Goal: Find specific page/section

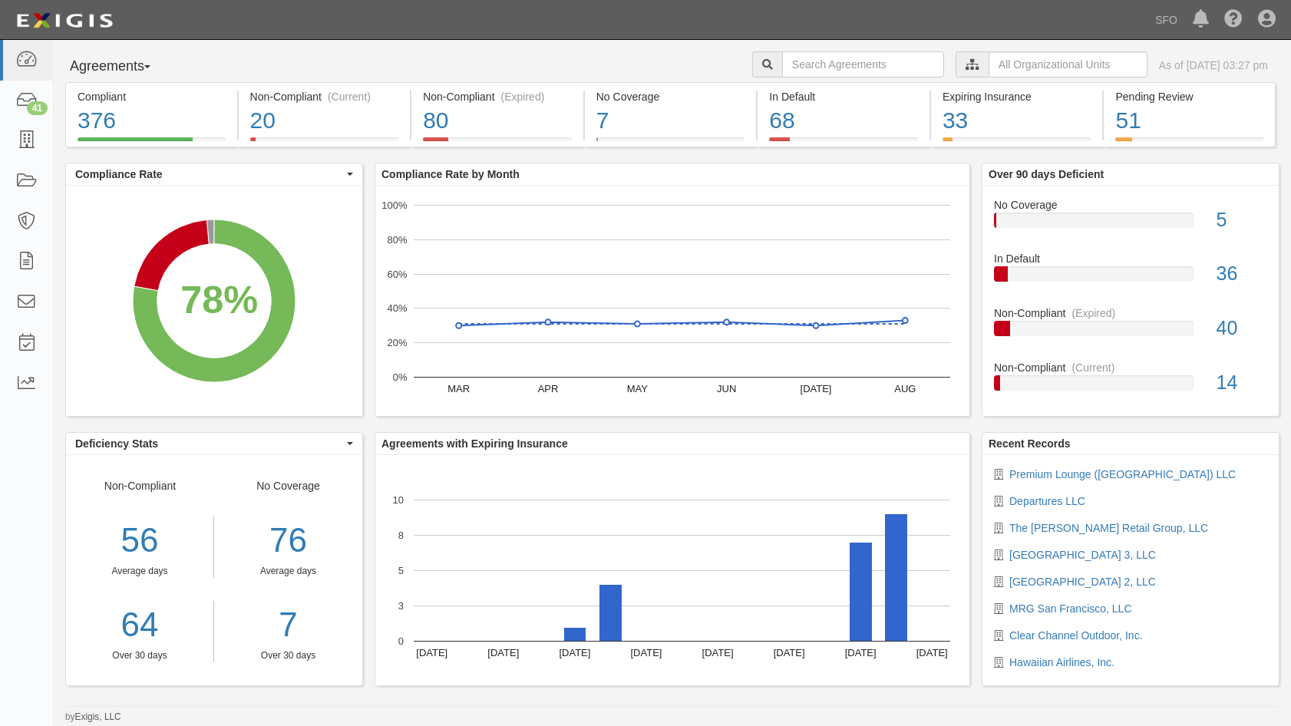
click at [108, 63] on button "Agreements" at bounding box center [122, 66] width 115 height 31
click at [118, 96] on link "Parties" at bounding box center [126, 98] width 121 height 20
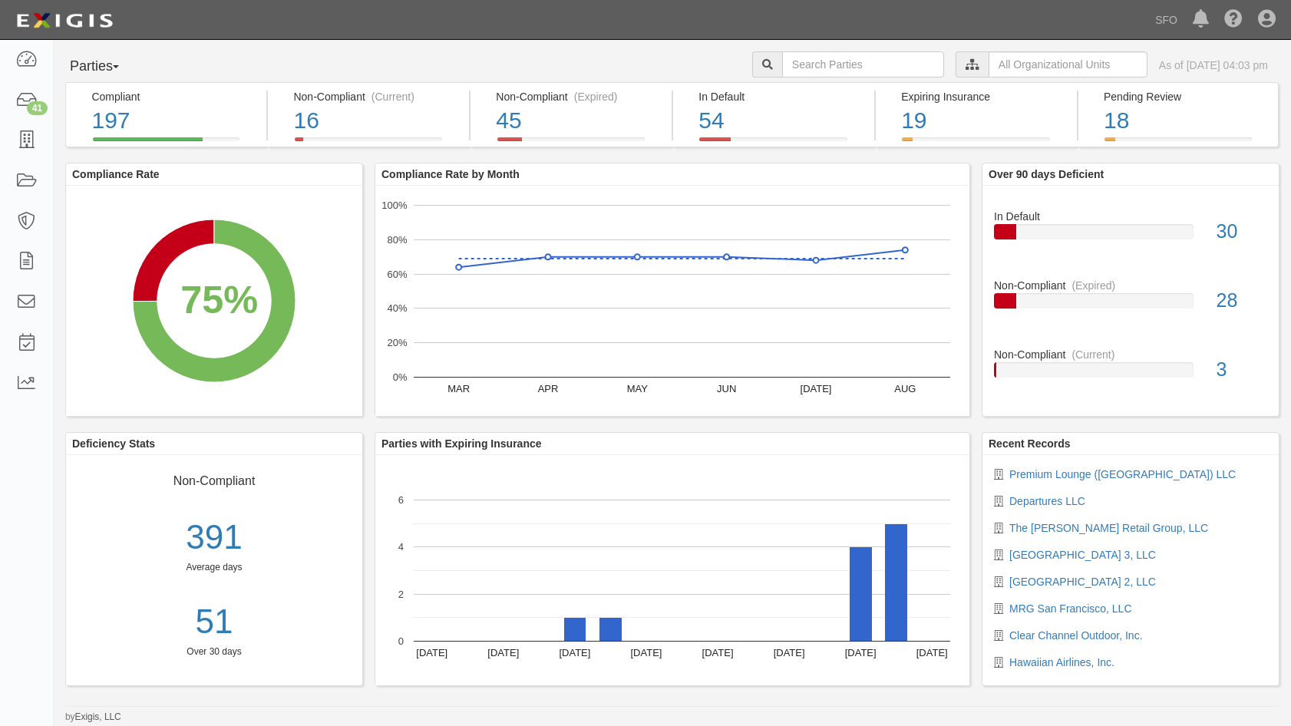
click at [207, 62] on div "Parties Parties Agreements Coverages B&F SFO MEDICAL CLINIC RDM HOTEL DEVELOPME…" at bounding box center [673, 66] width 1238 height 31
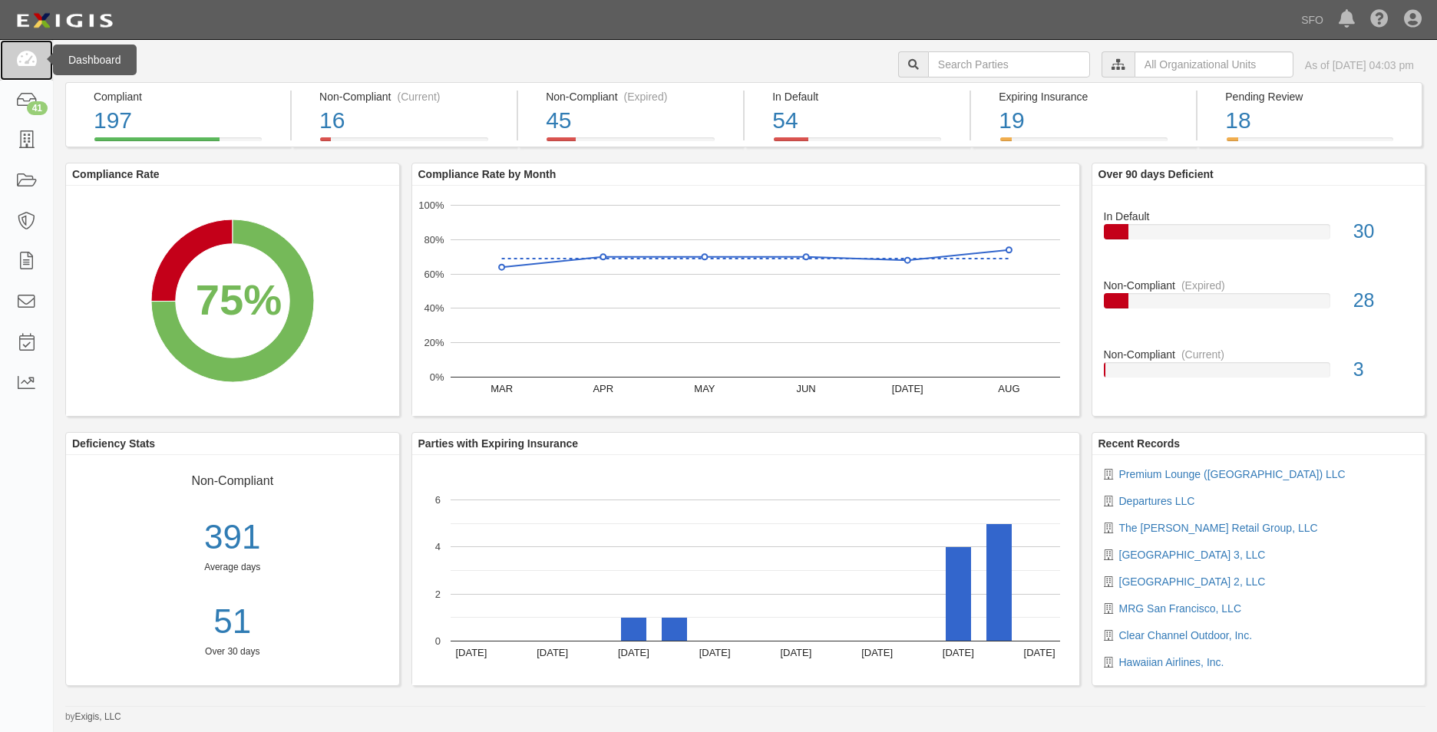
click at [6, 55] on link at bounding box center [26, 60] width 53 height 41
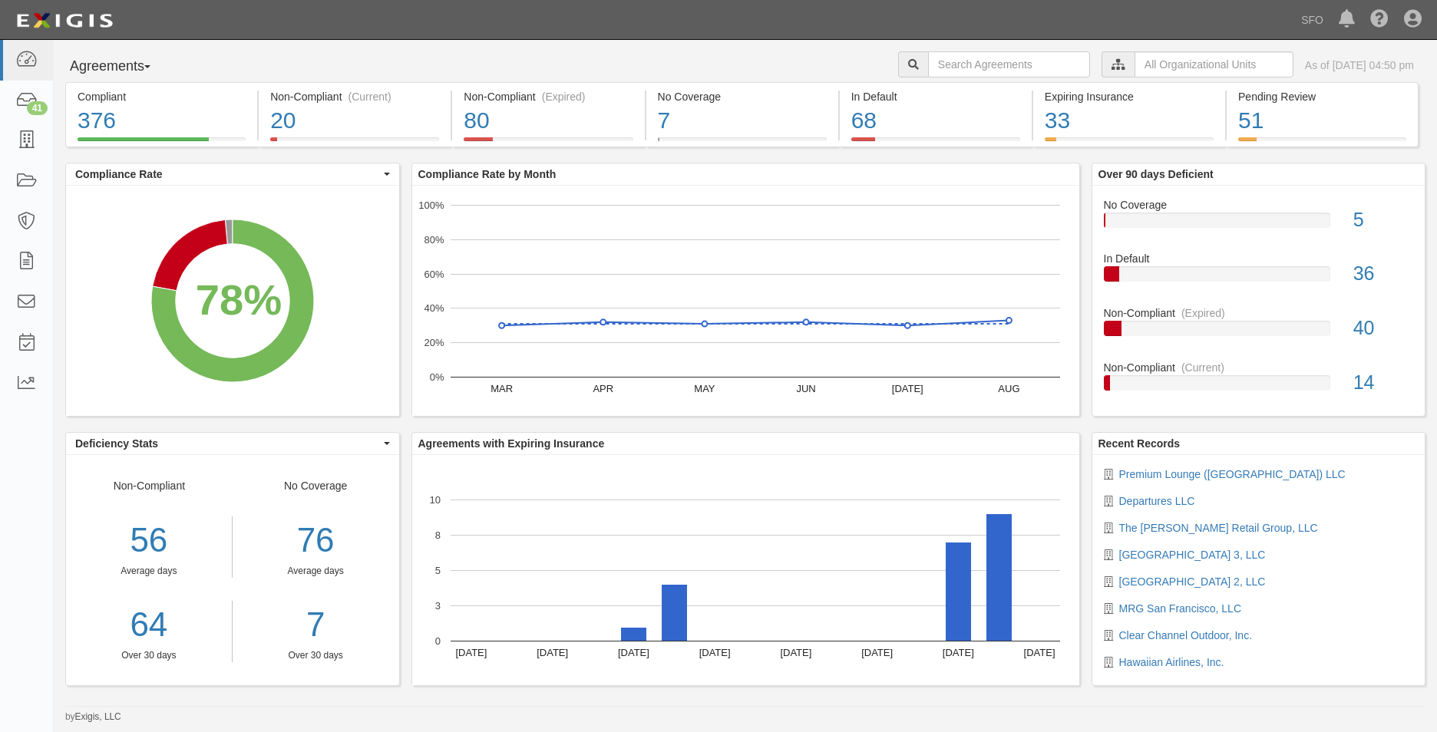
click at [107, 59] on button "Agreements" at bounding box center [122, 66] width 115 height 31
click at [140, 71] on button "Agreements" at bounding box center [122, 66] width 115 height 31
click at [130, 93] on link "Parties" at bounding box center [126, 98] width 121 height 20
